Goal: Task Accomplishment & Management: Manage account settings

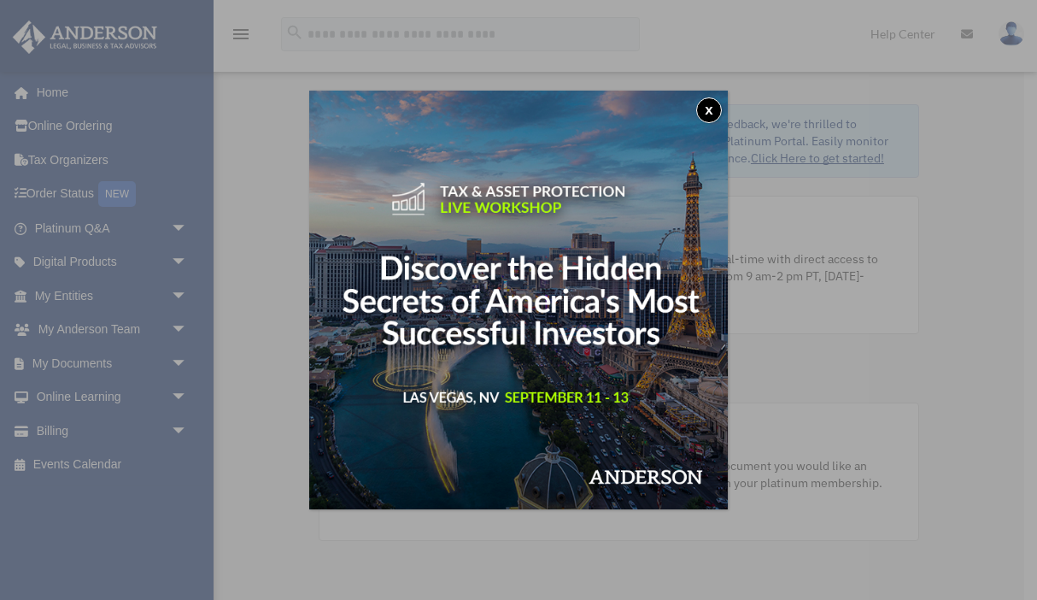
click at [709, 111] on button "x" at bounding box center [709, 110] width 26 height 26
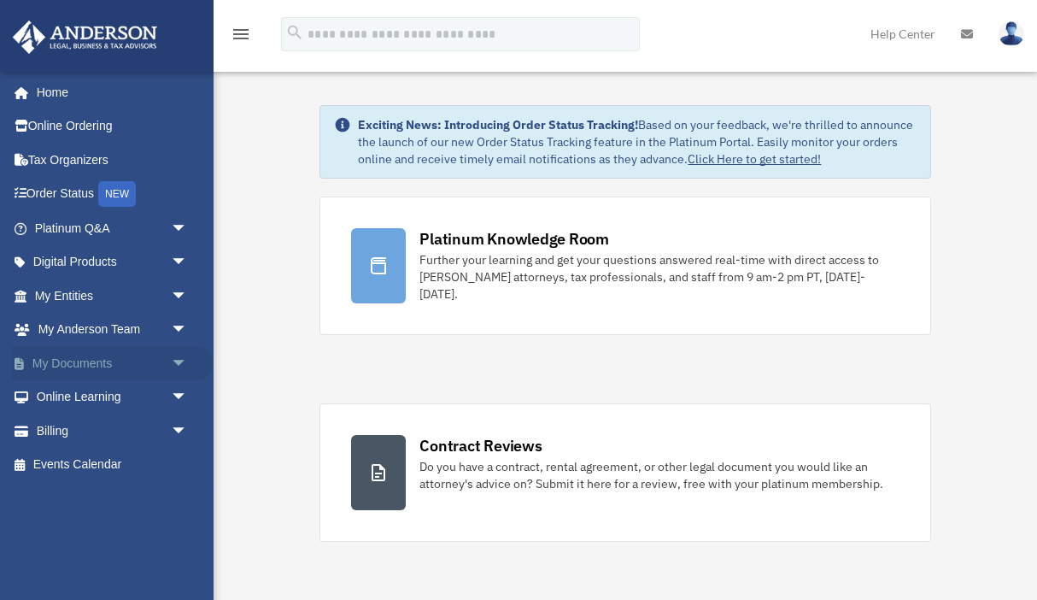
click at [181, 358] on span "arrow_drop_down" at bounding box center [188, 363] width 34 height 35
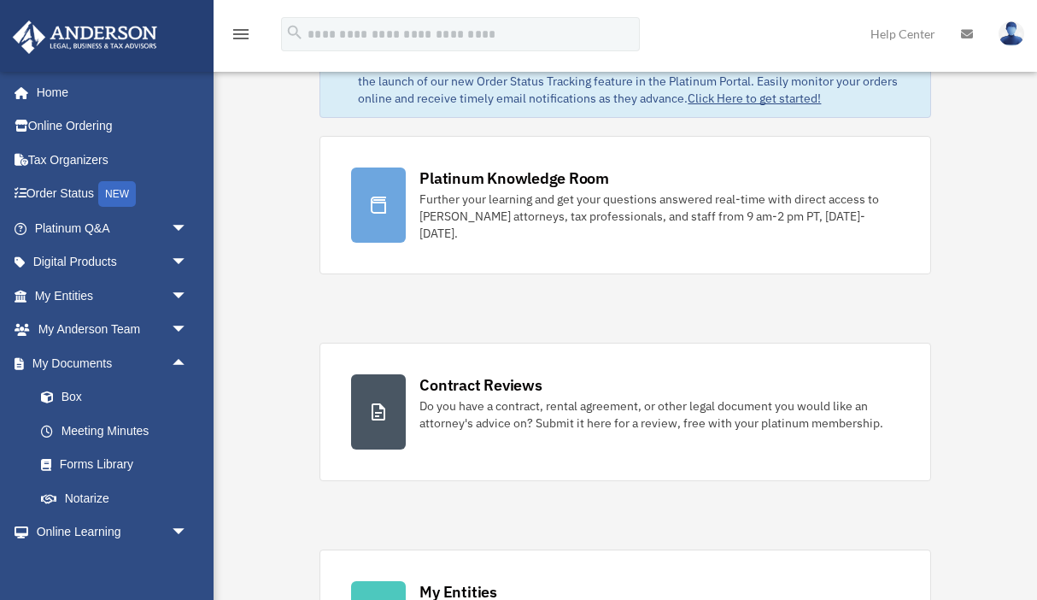
scroll to position [64, 0]
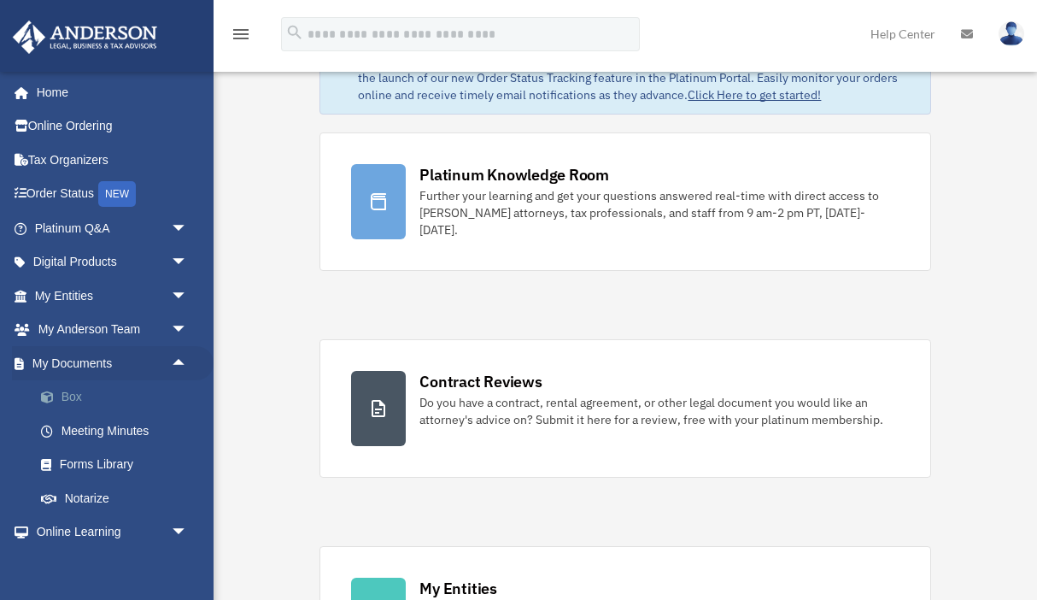
click at [67, 398] on link "Box" at bounding box center [119, 397] width 190 height 34
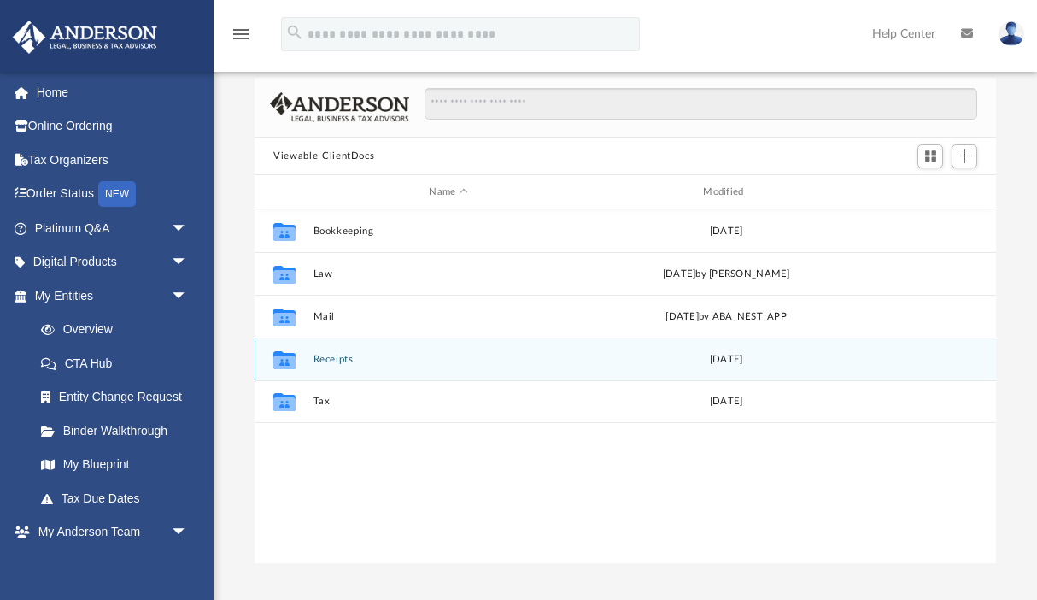
scroll to position [79, 0]
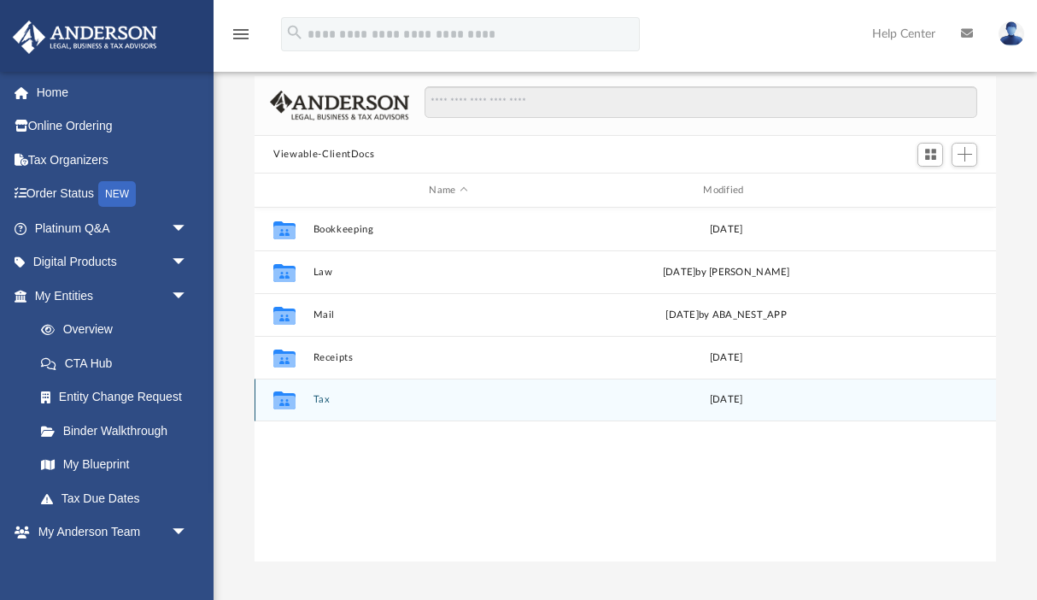
click at [285, 403] on icon "grid" at bounding box center [284, 400] width 22 height 18
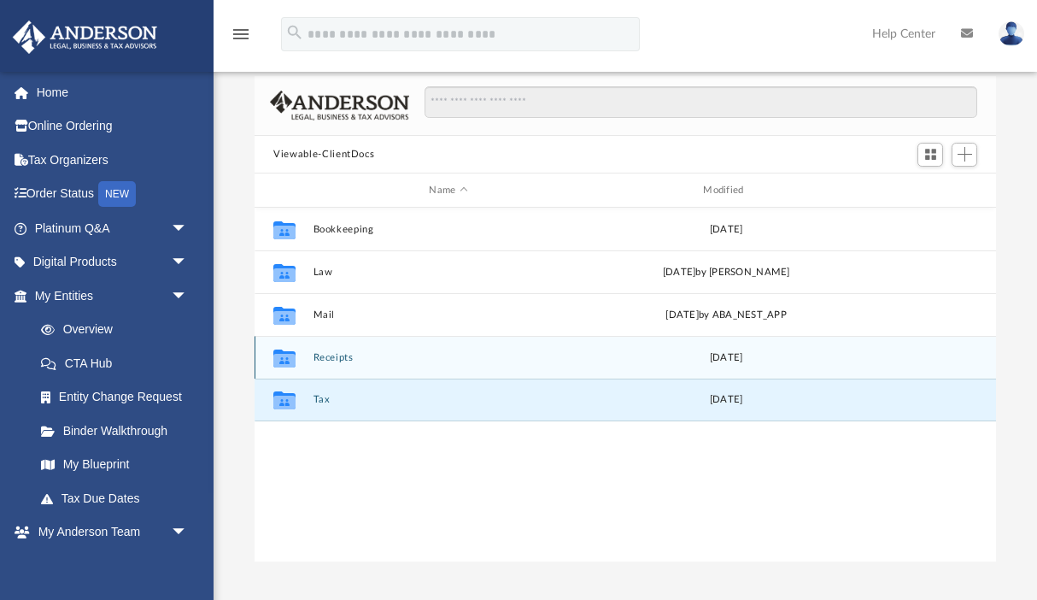
click at [292, 358] on icon "grid" at bounding box center [284, 361] width 22 height 14
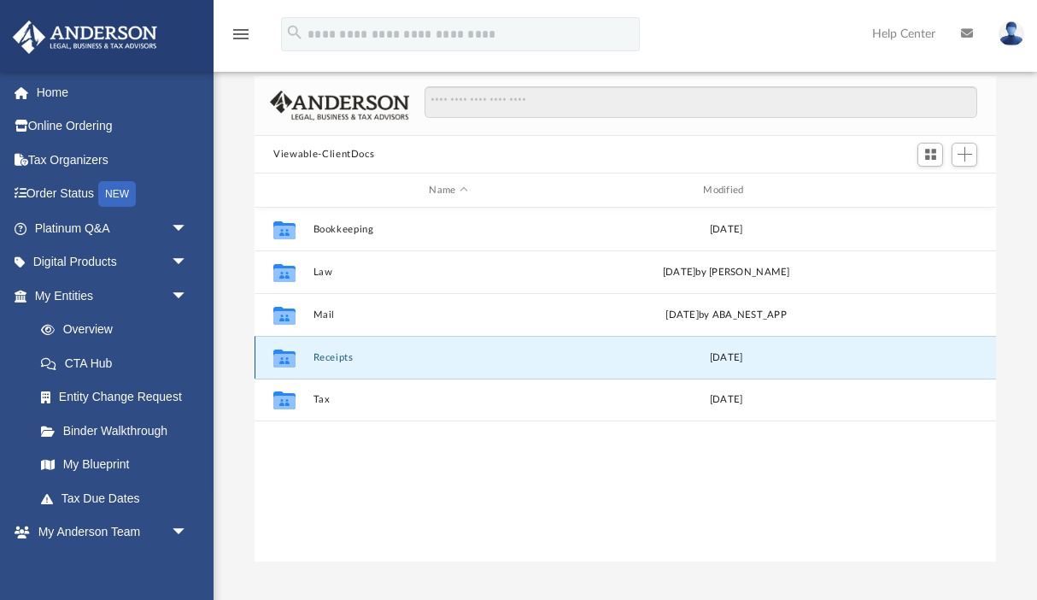
click at [285, 358] on icon "grid" at bounding box center [284, 361] width 22 height 14
click at [340, 357] on button "Receipts" at bounding box center [449, 357] width 271 height 11
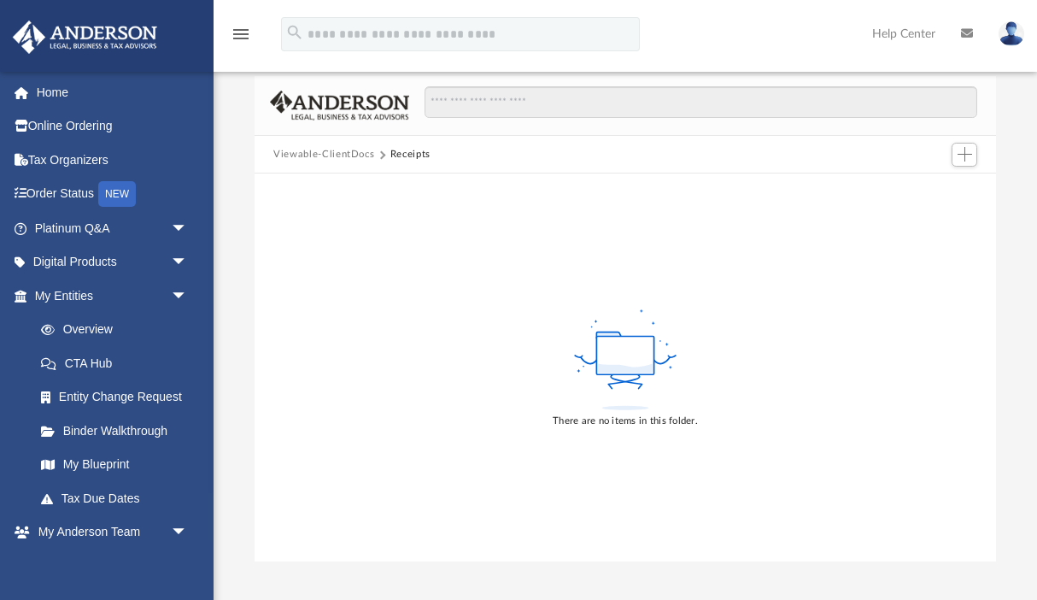
click at [358, 156] on button "Viewable-ClientDocs" at bounding box center [323, 154] width 101 height 15
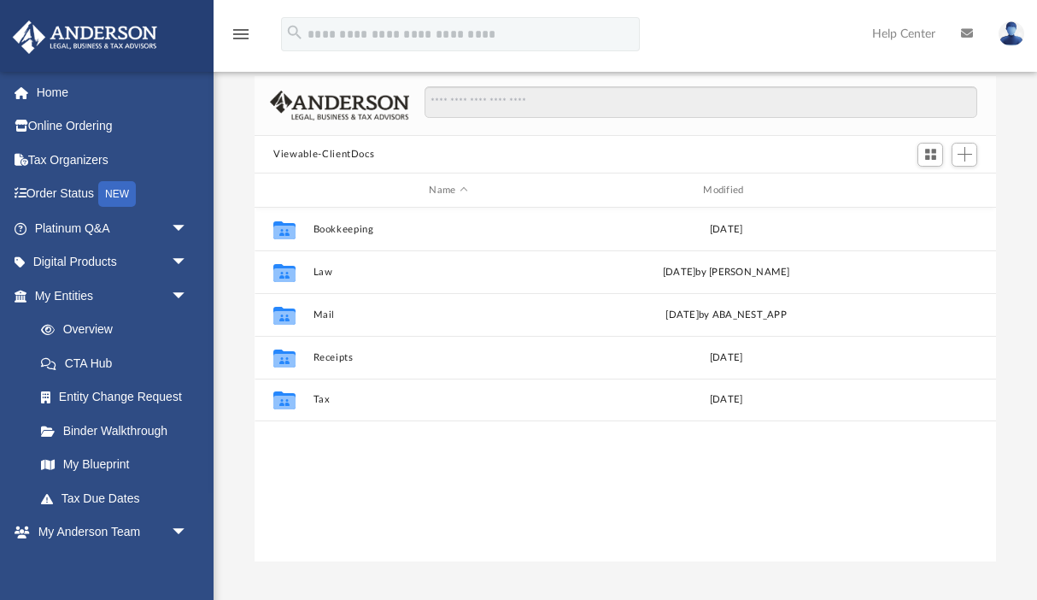
scroll to position [388, 741]
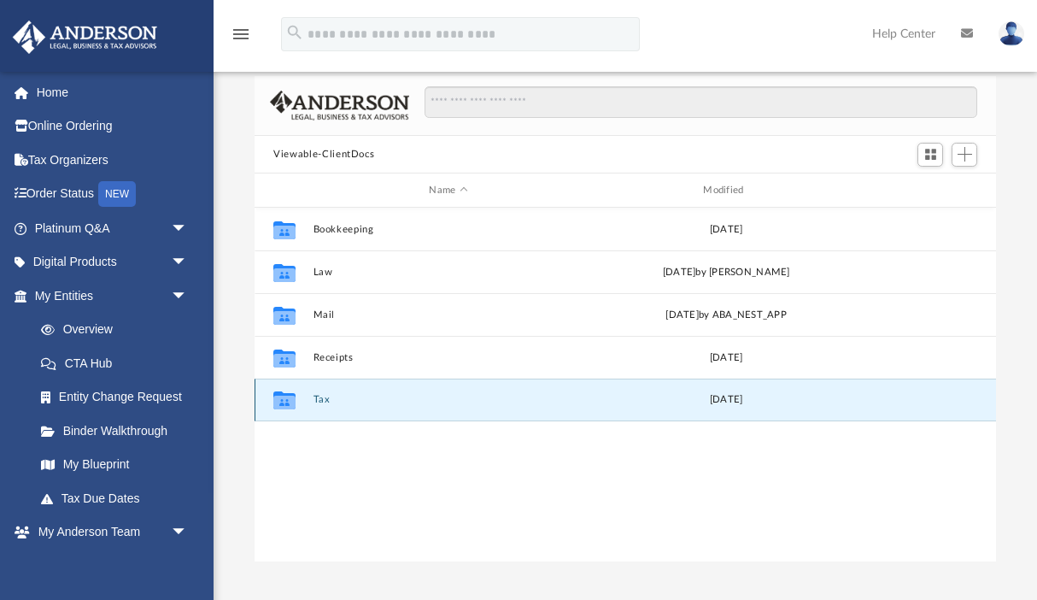
click at [324, 399] on button "Tax" at bounding box center [449, 399] width 271 height 11
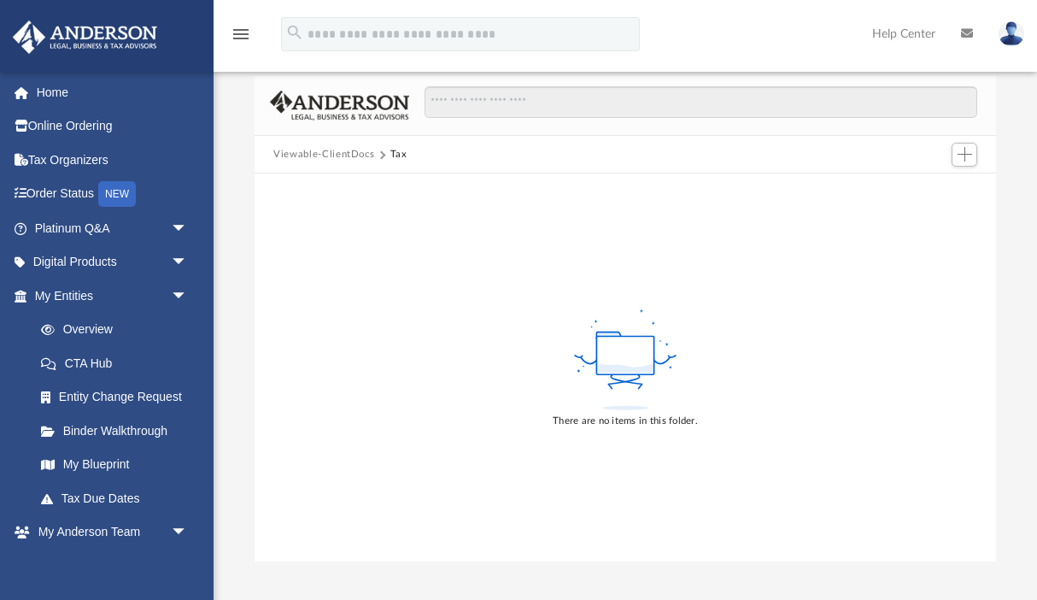
click at [305, 154] on button "Viewable-ClientDocs" at bounding box center [323, 154] width 101 height 15
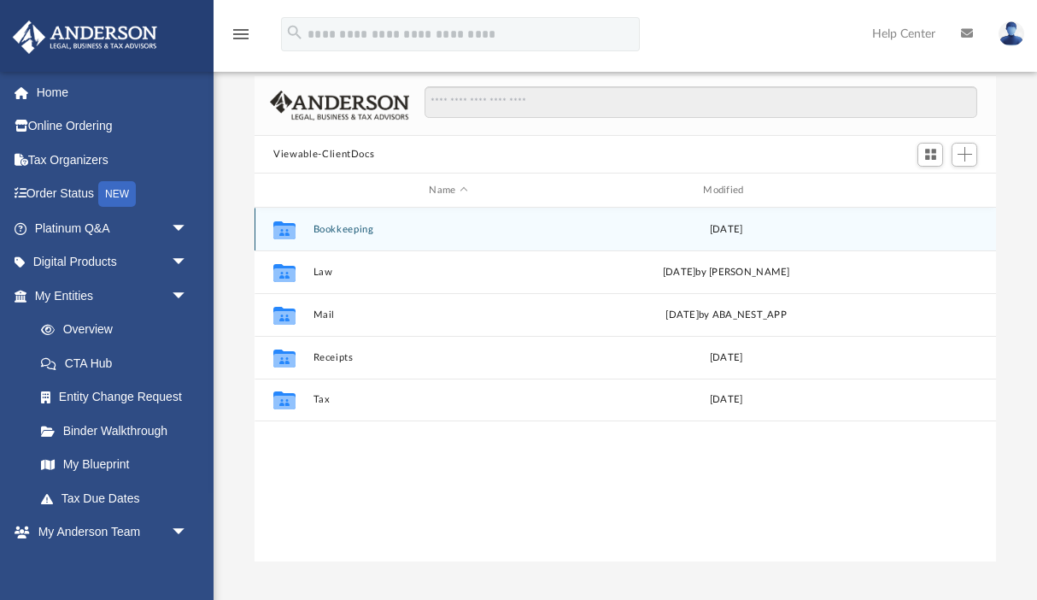
click at [285, 228] on icon "grid" at bounding box center [284, 233] width 22 height 14
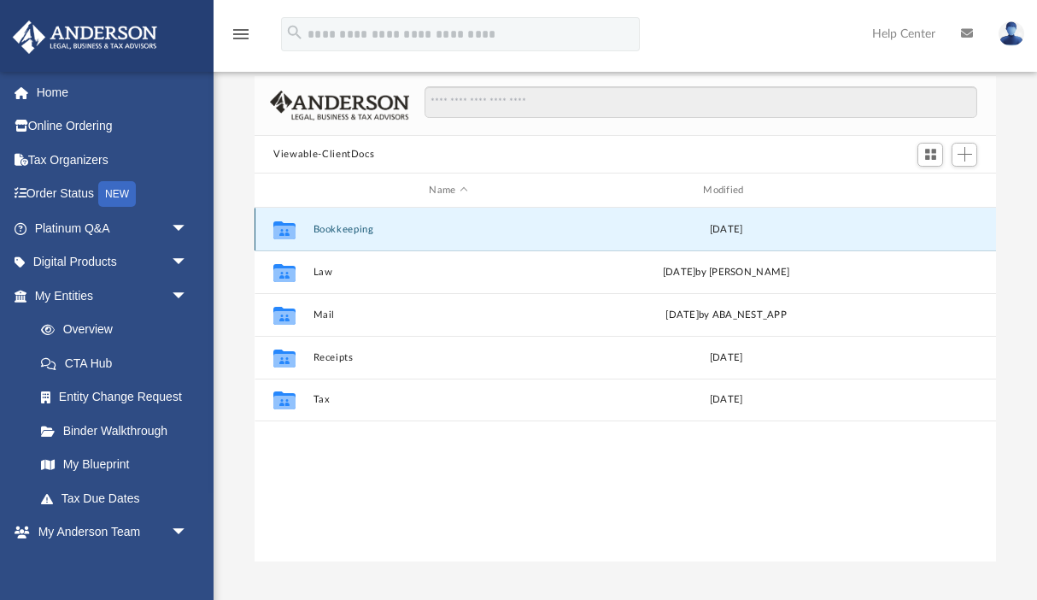
click at [323, 227] on button "Bookkeeping" at bounding box center [449, 229] width 271 height 11
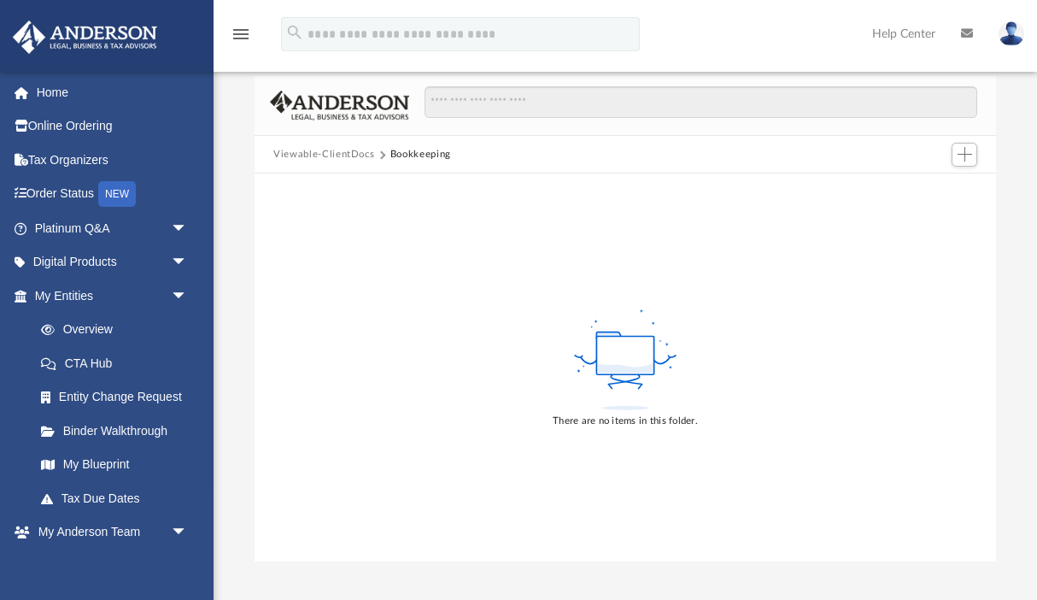
click at [302, 155] on button "Viewable-ClientDocs" at bounding box center [323, 154] width 101 height 15
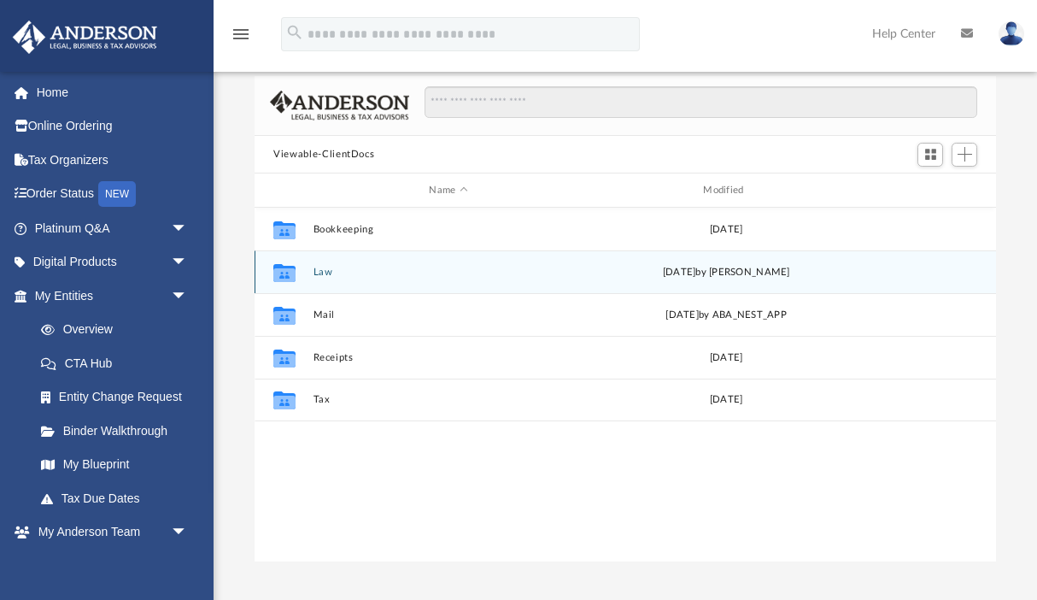
click at [320, 274] on button "Law" at bounding box center [449, 272] width 271 height 11
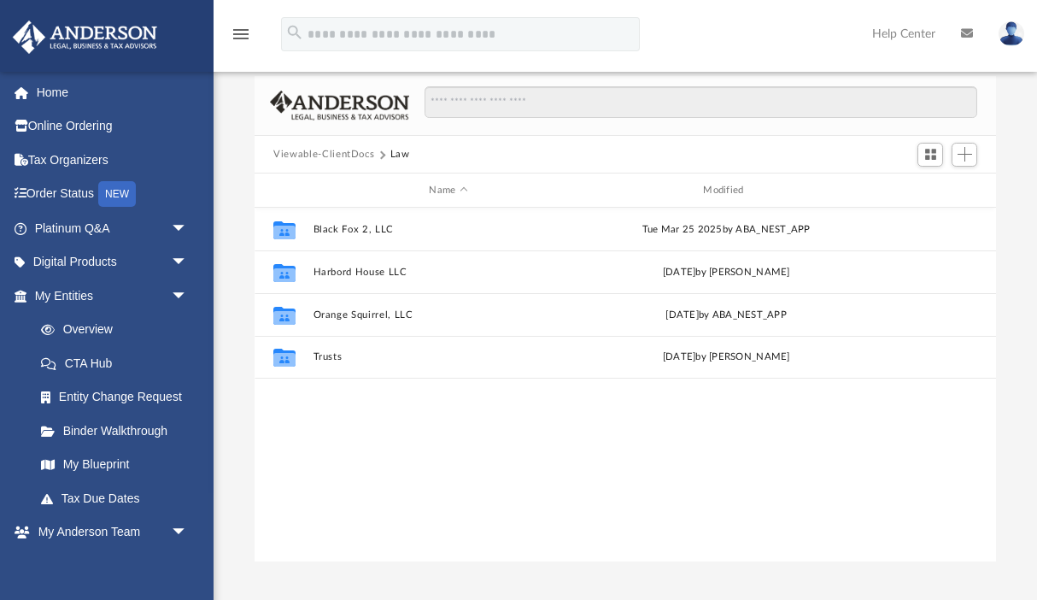
click at [289, 154] on button "Viewable-ClientDocs" at bounding box center [323, 154] width 101 height 15
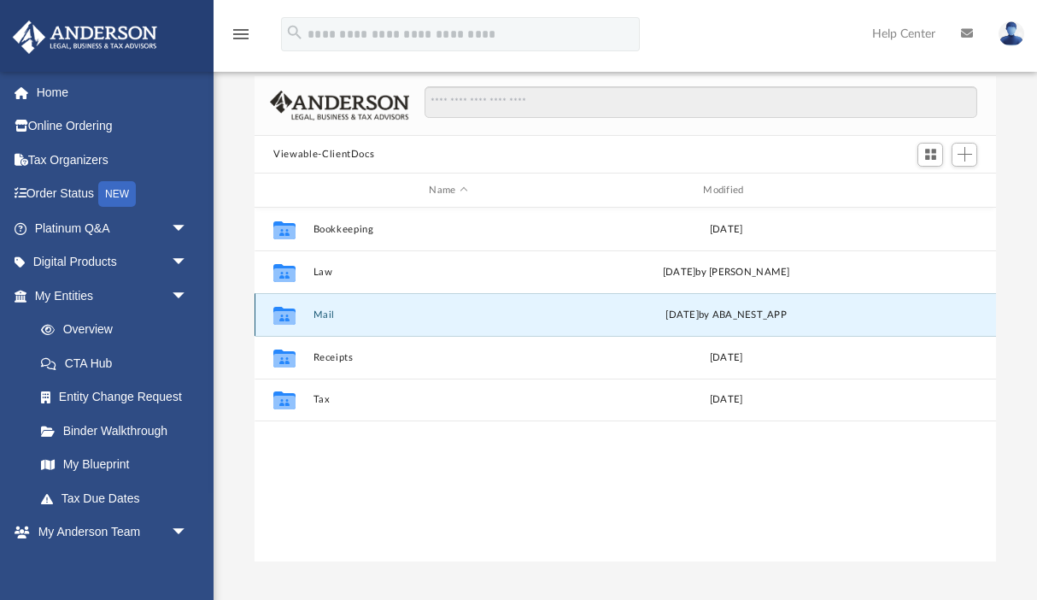
click at [328, 314] on button "Mail" at bounding box center [449, 314] width 271 height 11
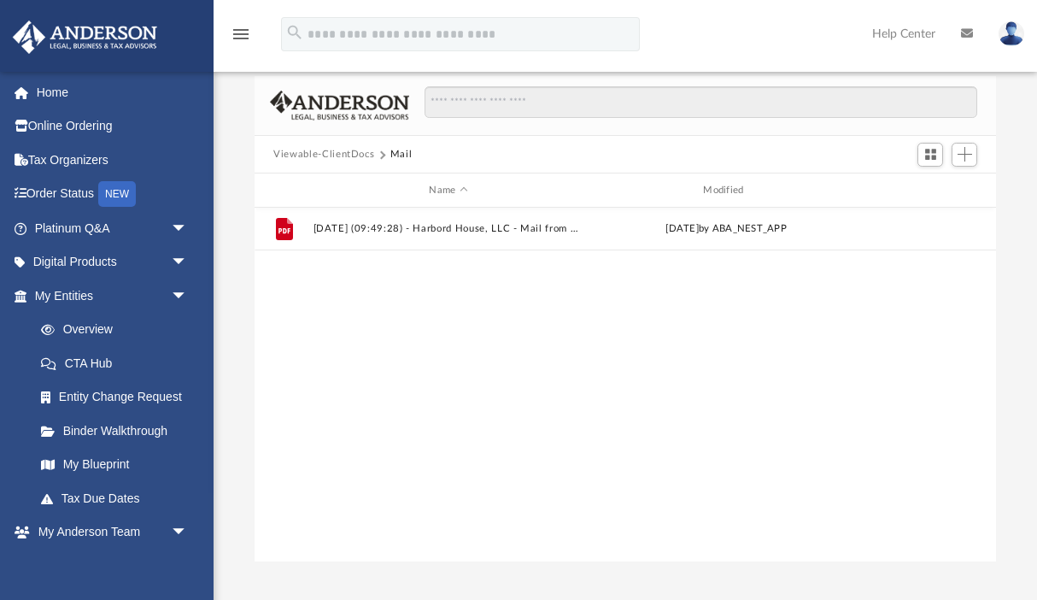
click at [285, 155] on button "Viewable-ClientDocs" at bounding box center [323, 154] width 101 height 15
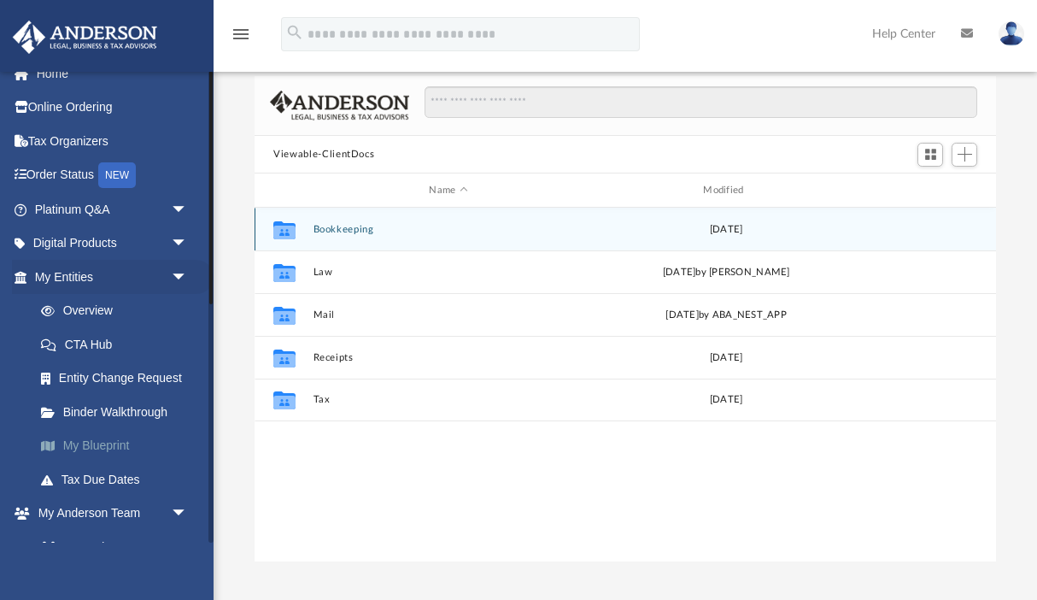
scroll to position [0, 0]
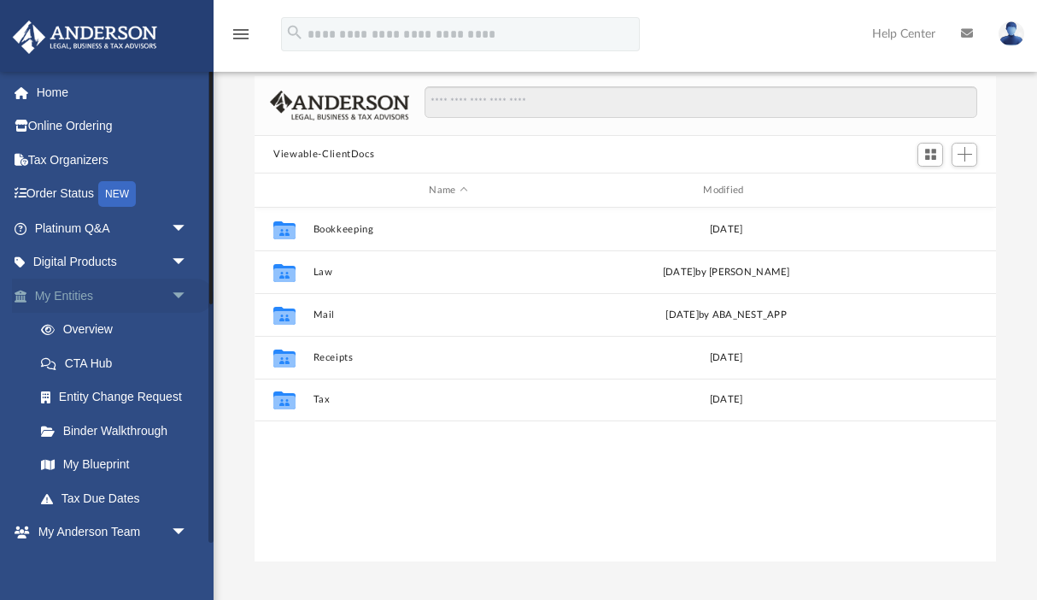
click at [179, 292] on span "arrow_drop_down" at bounding box center [188, 296] width 34 height 35
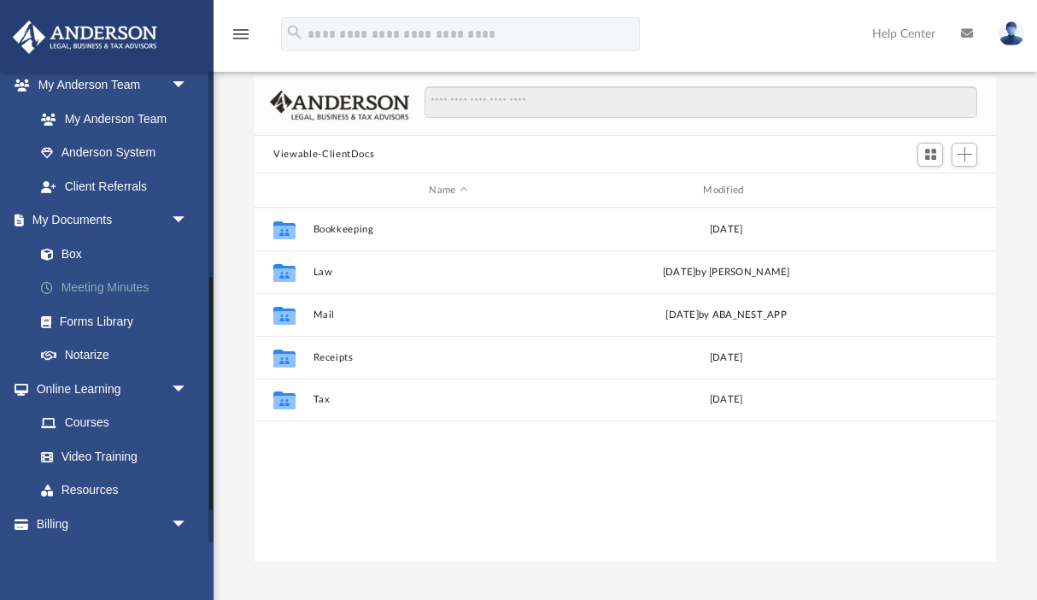
scroll to position [245, 0]
click at [178, 216] on span "arrow_drop_down" at bounding box center [188, 220] width 34 height 35
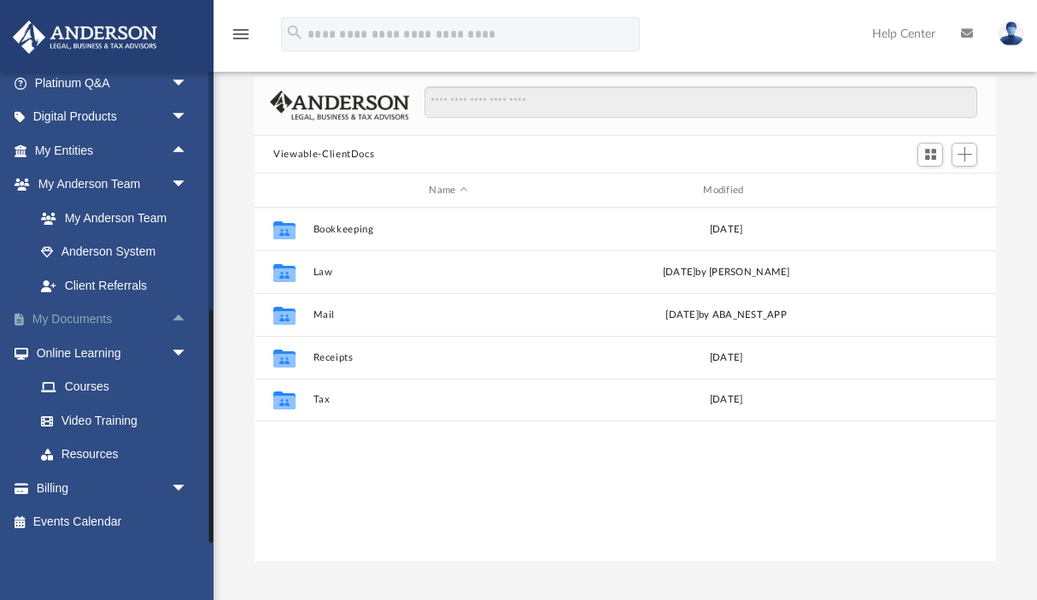
click at [185, 314] on span "arrow_drop_up" at bounding box center [188, 319] width 34 height 35
click at [87, 388] on link "Meeting Minutes" at bounding box center [119, 387] width 190 height 34
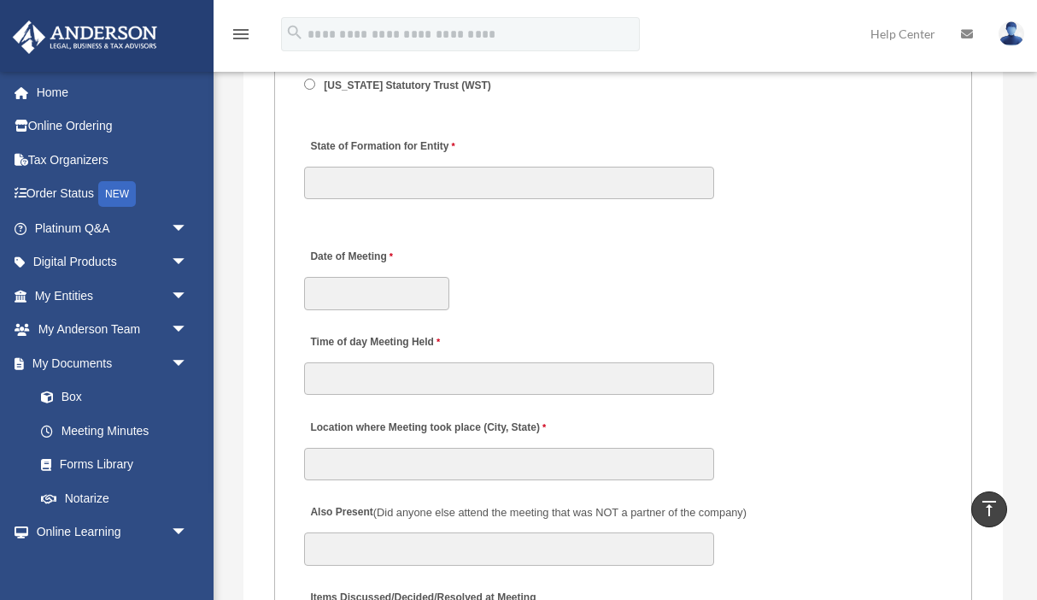
scroll to position [2651, 0]
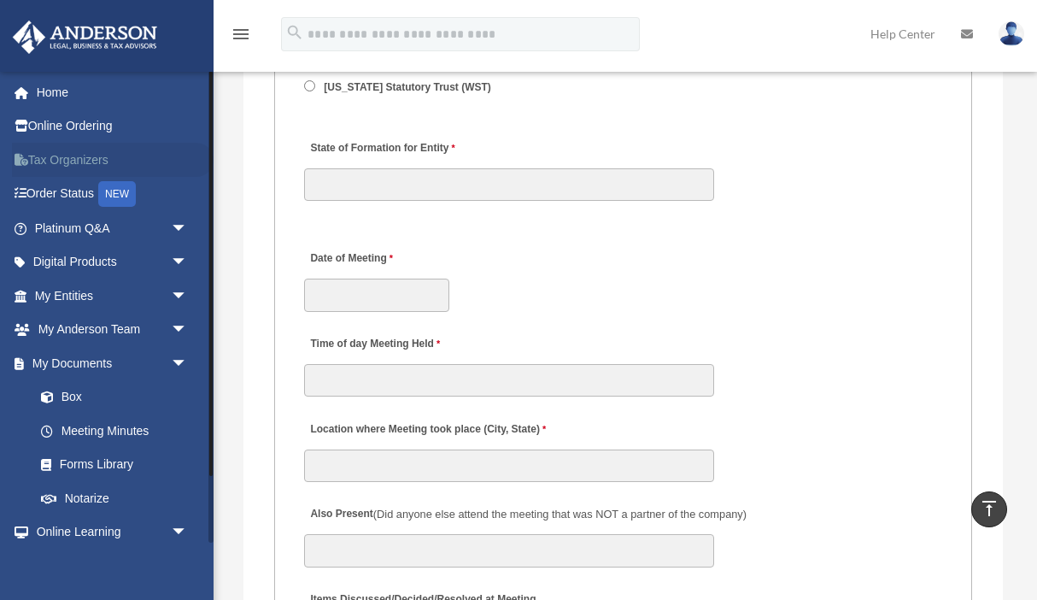
click at [68, 161] on link "Tax Organizers" at bounding box center [113, 160] width 202 height 34
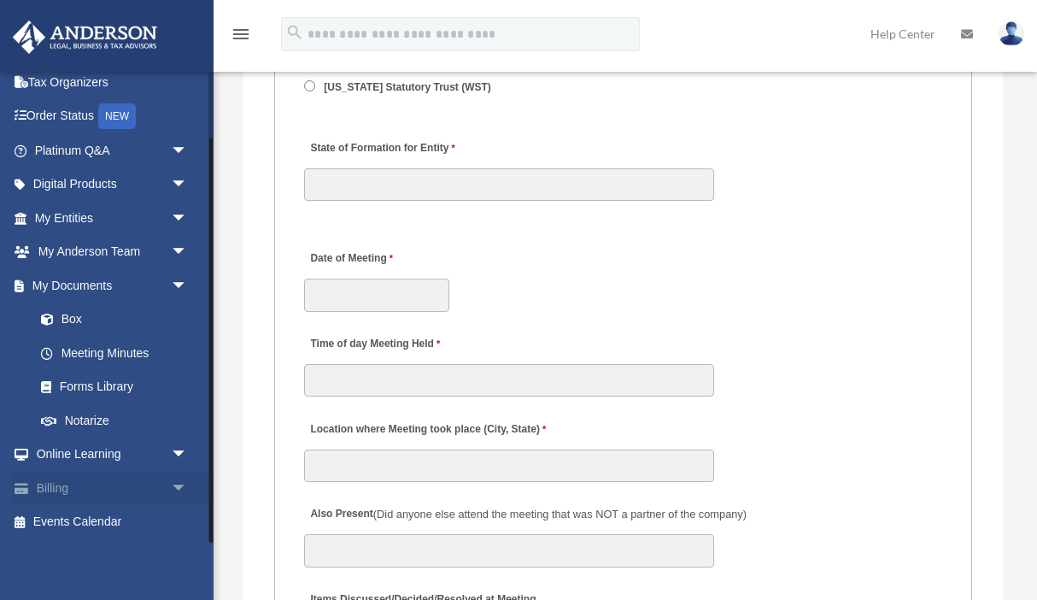
click at [182, 490] on span "arrow_drop_down" at bounding box center [188, 488] width 34 height 35
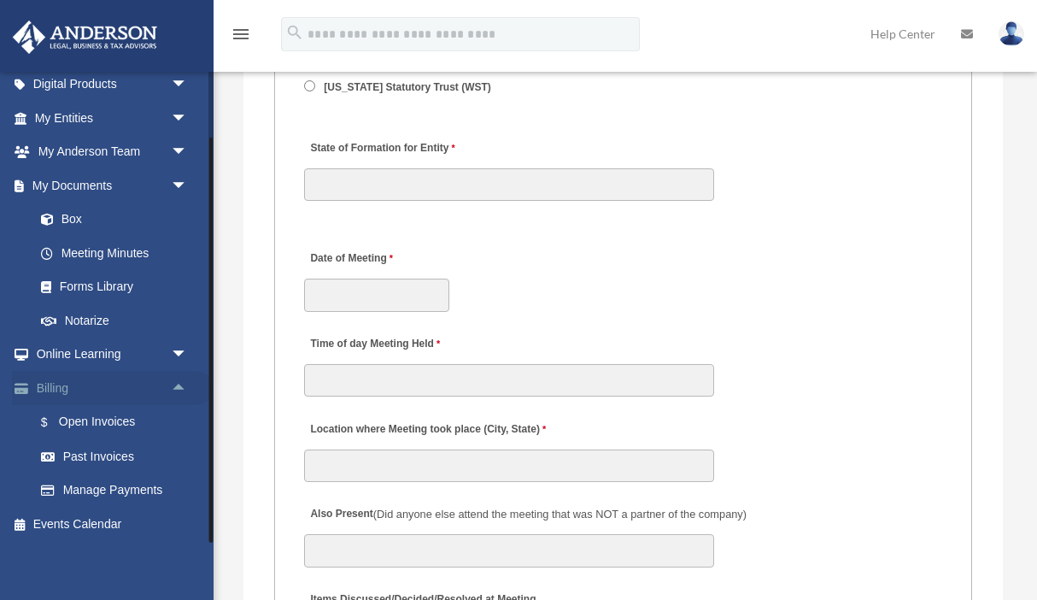
scroll to position [179, 0]
click at [78, 452] on link "Past Invoices" at bounding box center [119, 454] width 190 height 34
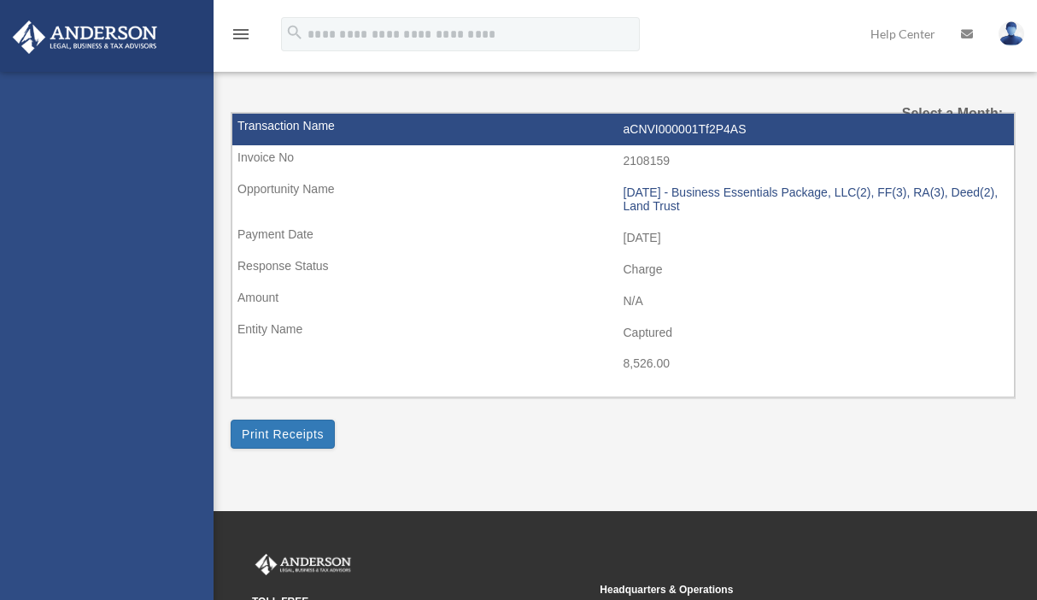
select select
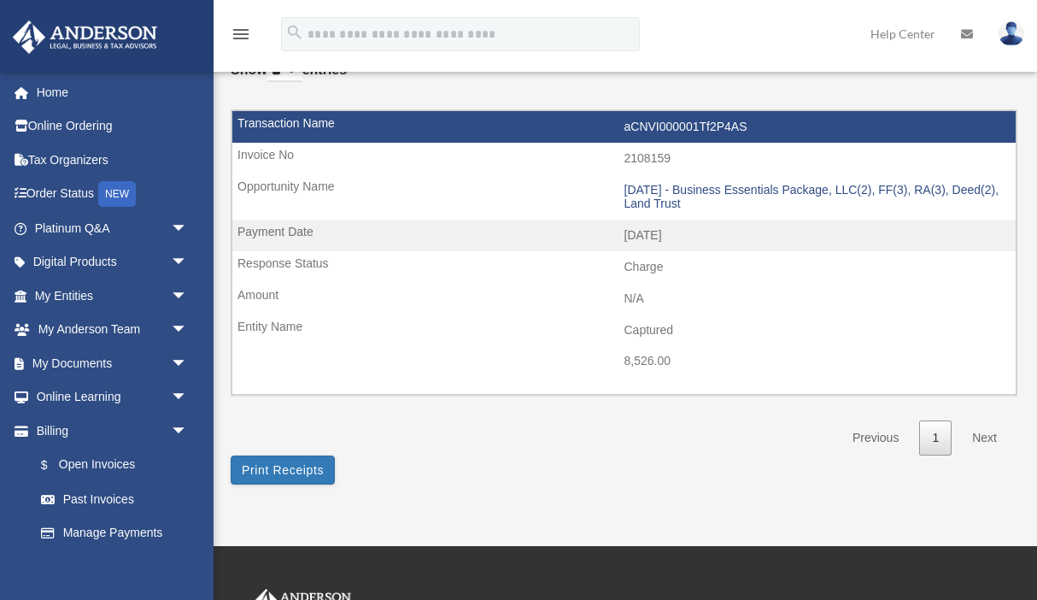
scroll to position [89, 0]
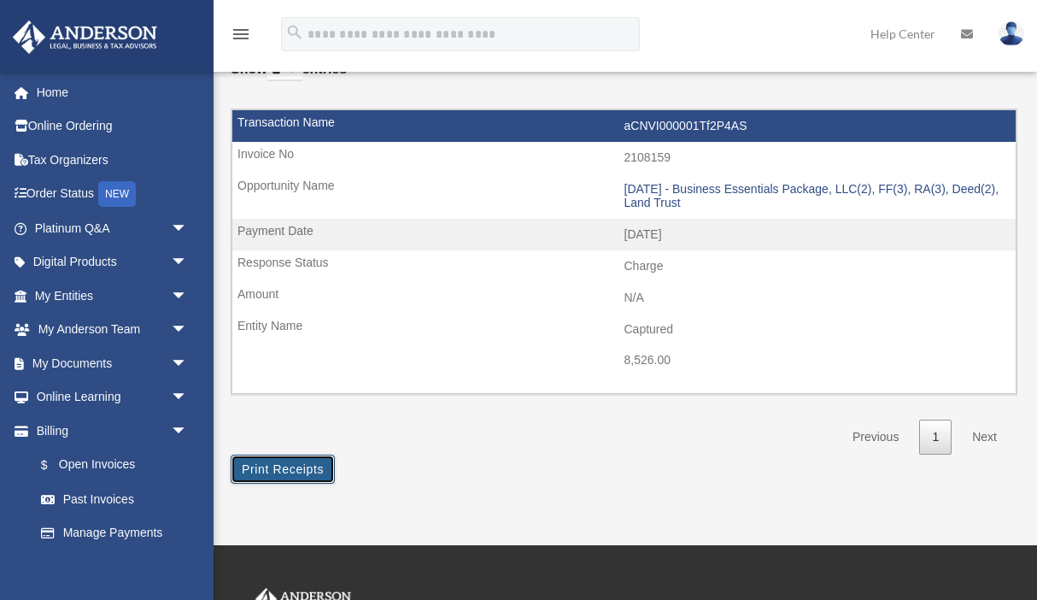
click at [288, 469] on button "Print Receipts" at bounding box center [283, 469] width 104 height 29
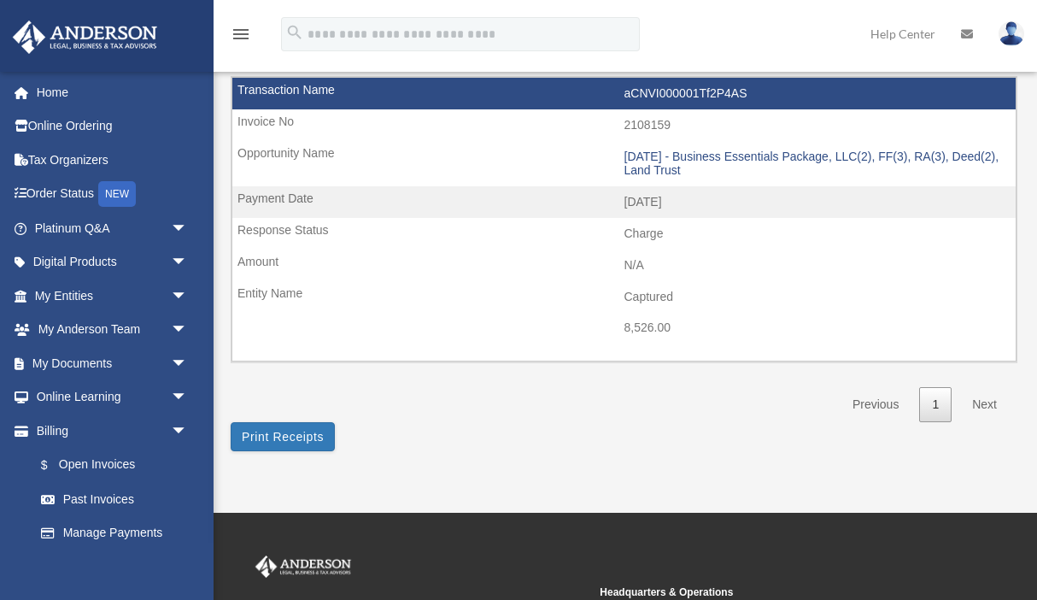
scroll to position [0, 0]
